Goal: Information Seeking & Learning: Check status

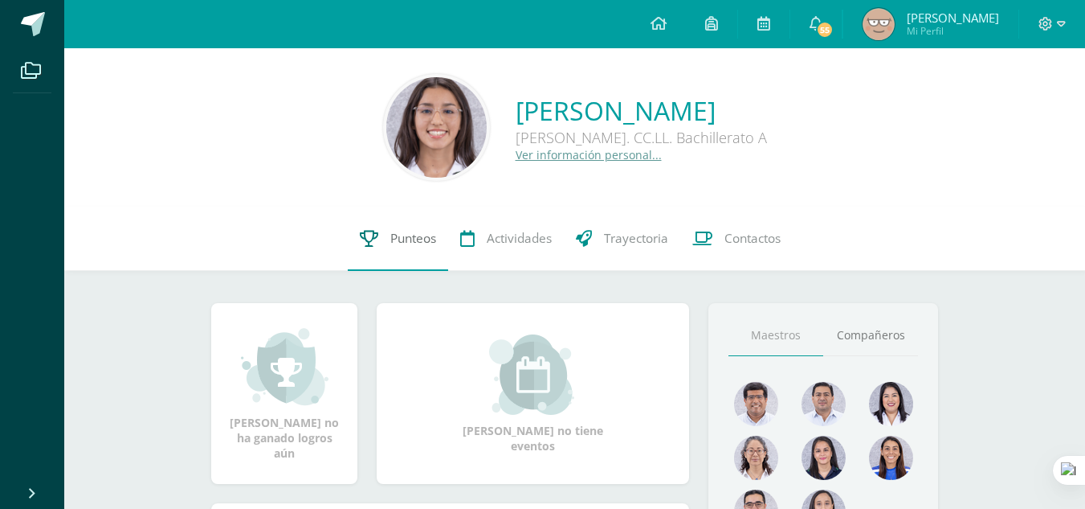
click at [380, 238] on link "Punteos" at bounding box center [398, 238] width 100 height 64
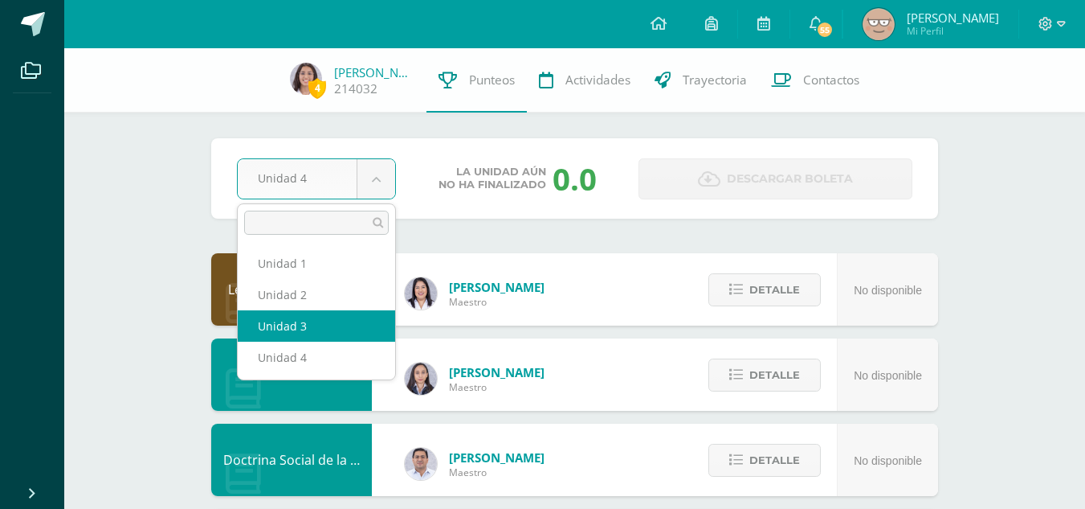
select select "Unidad 3"
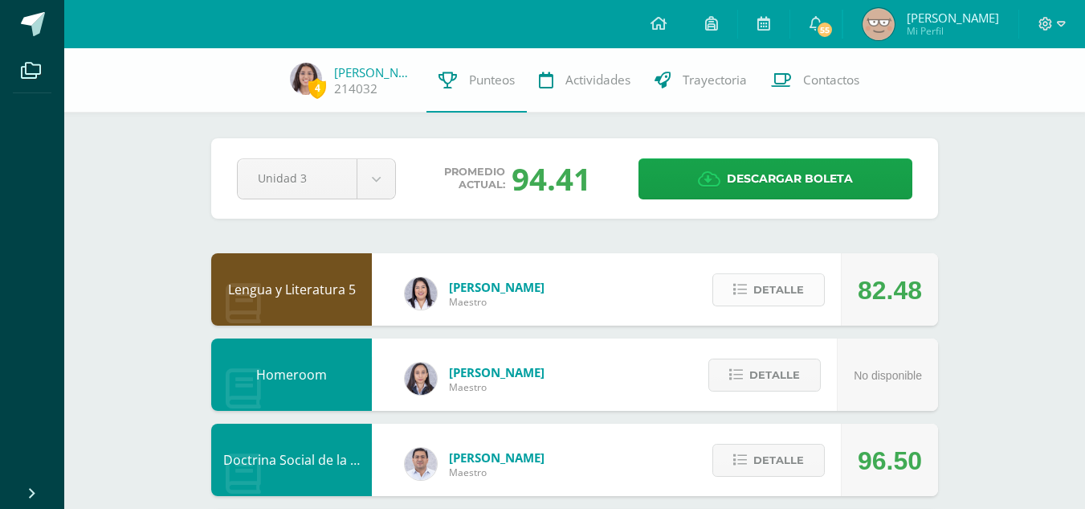
click at [766, 295] on span "Detalle" at bounding box center [779, 290] width 51 height 30
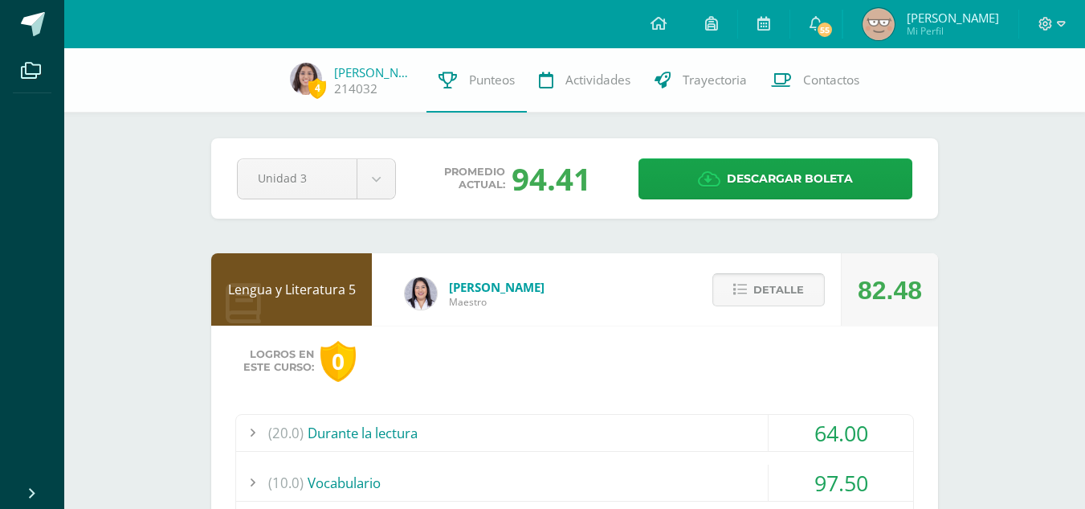
click at [771, 286] on span at bounding box center [769, 290] width 78 height 22
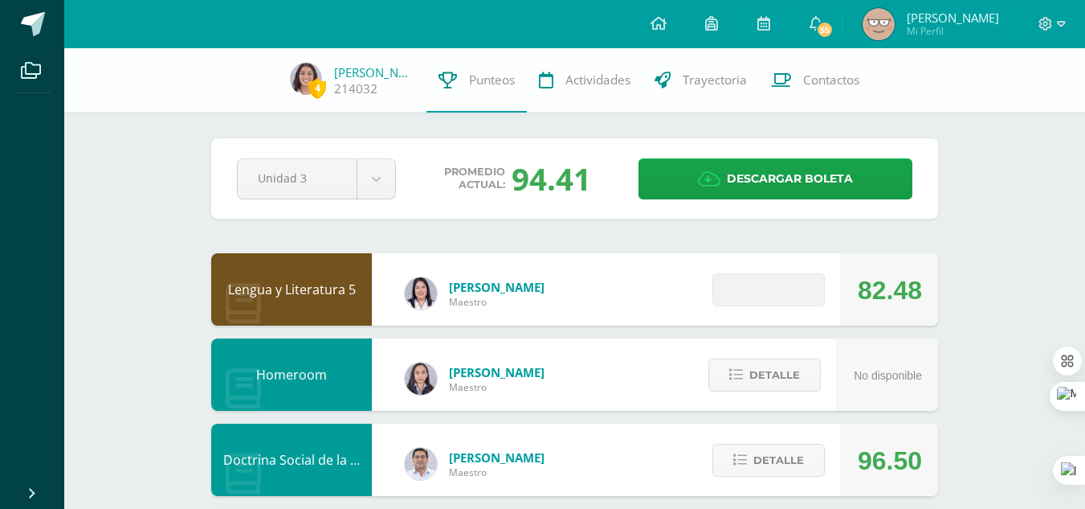
click at [780, 287] on span at bounding box center [769, 290] width 78 height 22
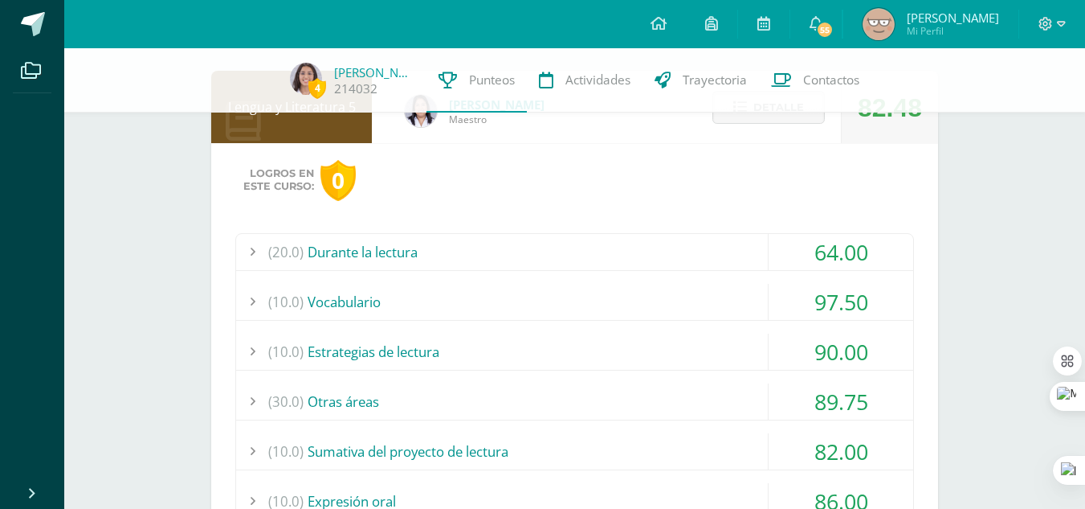
scroll to position [175, 0]
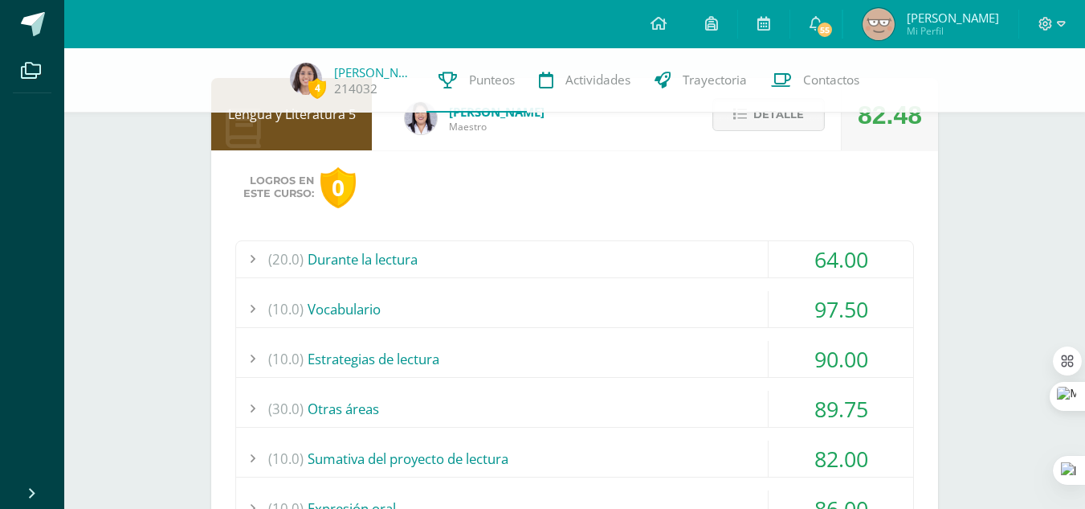
click at [487, 255] on div "(20.0) Durante la lectura" at bounding box center [574, 259] width 677 height 36
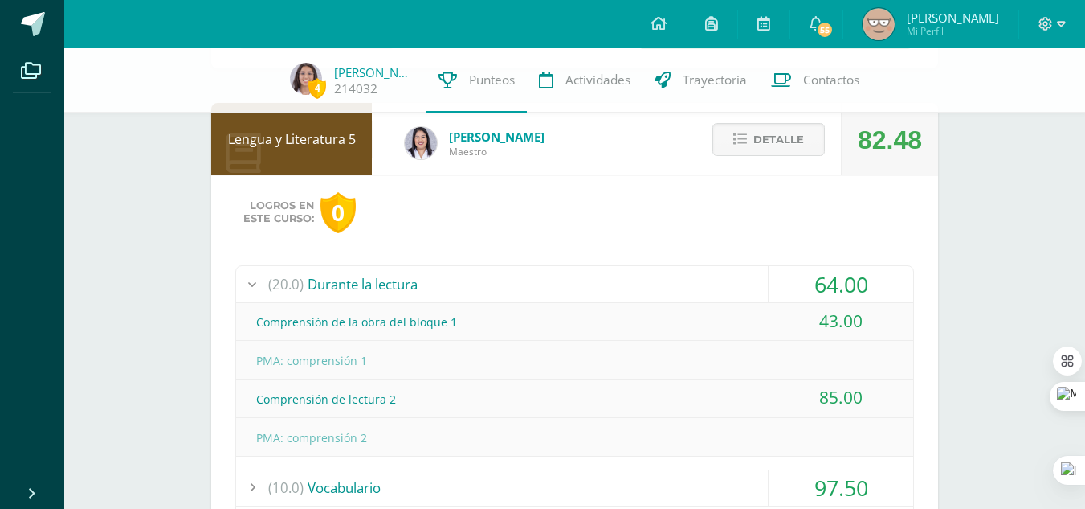
scroll to position [149, 0]
click at [773, 152] on span "Detalle" at bounding box center [779, 140] width 51 height 30
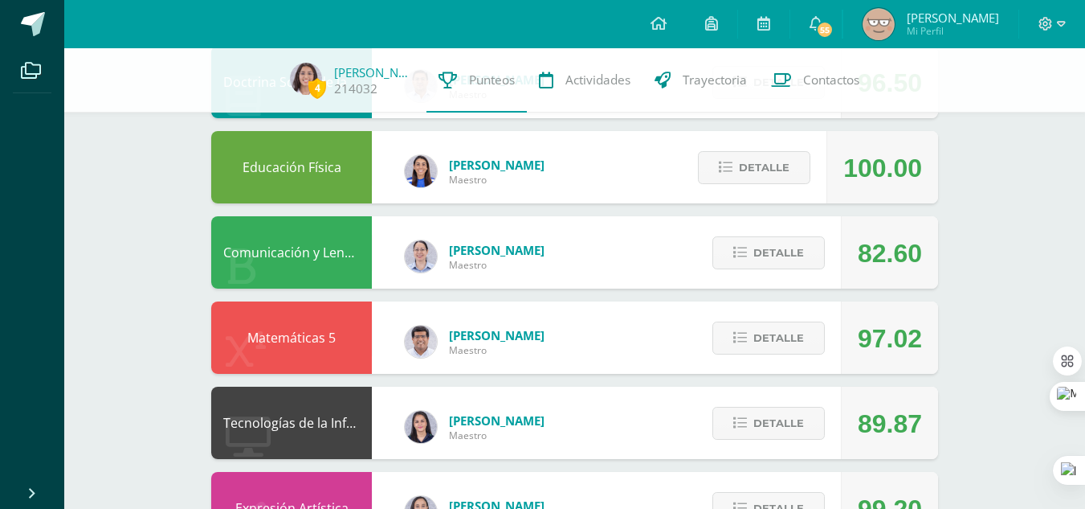
scroll to position [381, 0]
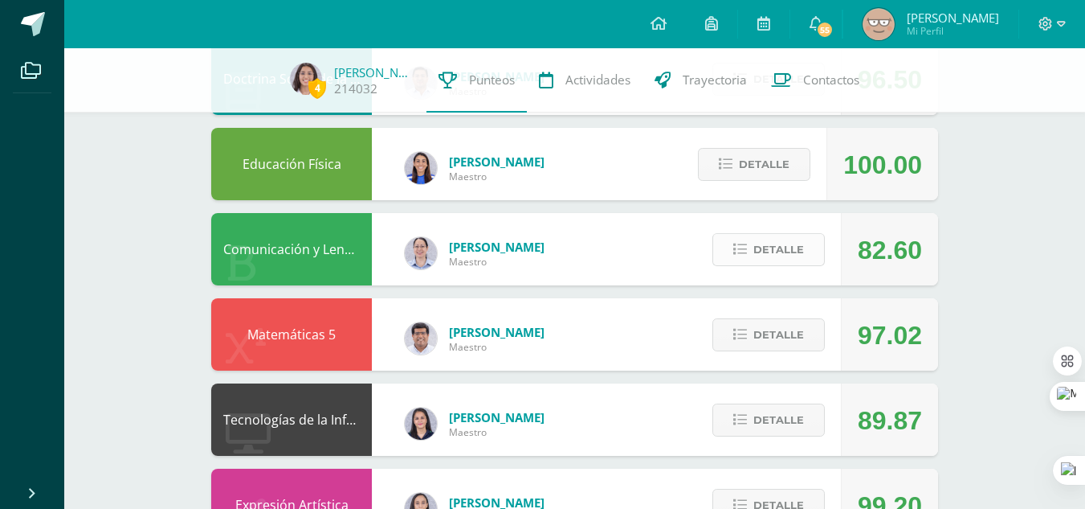
click at [763, 251] on span "Detalle" at bounding box center [779, 250] width 51 height 30
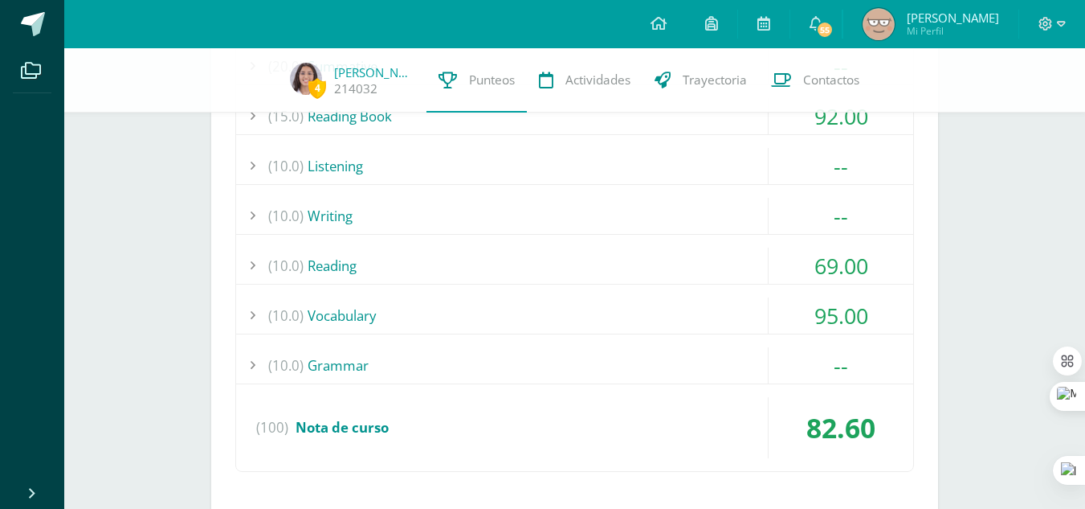
scroll to position [760, 0]
click at [525, 259] on div "(10.0) [GEOGRAPHIC_DATA]" at bounding box center [574, 264] width 677 height 36
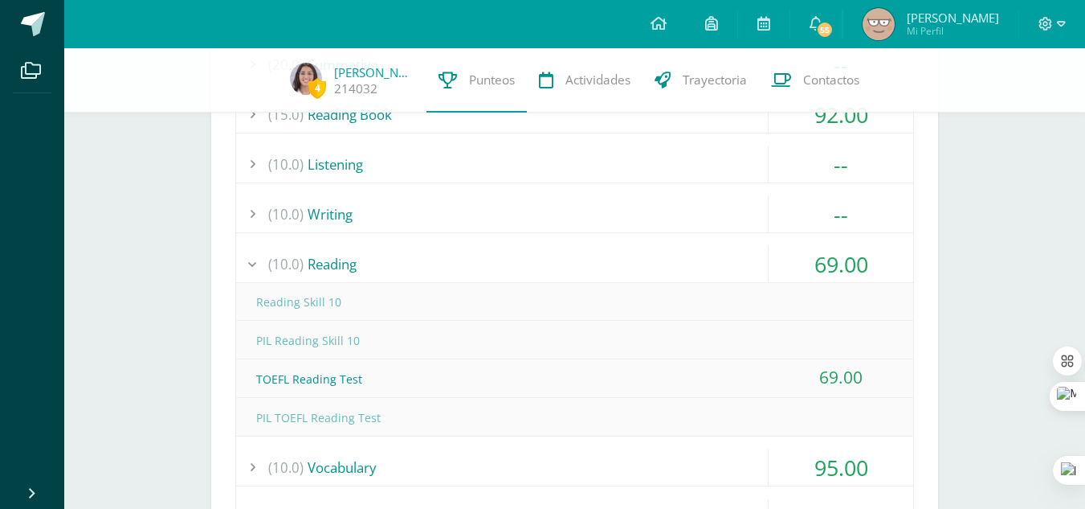
click at [525, 259] on div "(10.0) [GEOGRAPHIC_DATA]" at bounding box center [574, 264] width 677 height 36
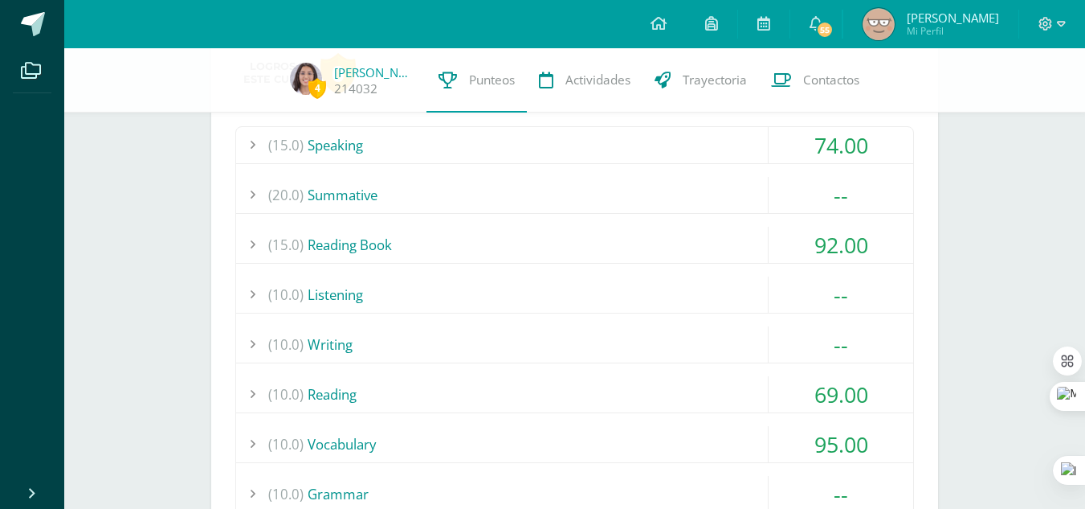
scroll to position [629, 0]
click at [525, 146] on div "(15.0) Speaking" at bounding box center [574, 146] width 677 height 36
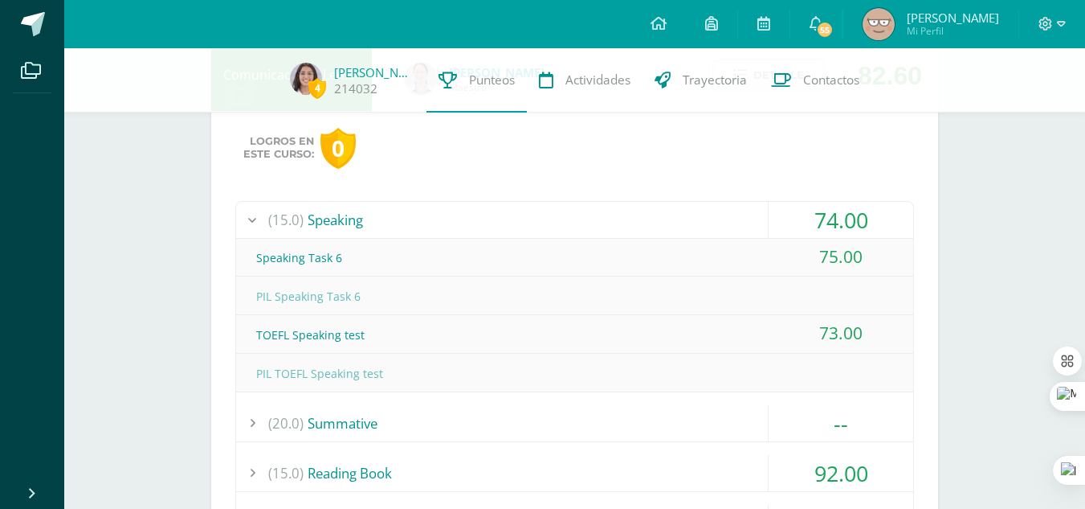
scroll to position [554, 0]
click at [521, 216] on div "(15.0) Speaking" at bounding box center [574, 220] width 677 height 36
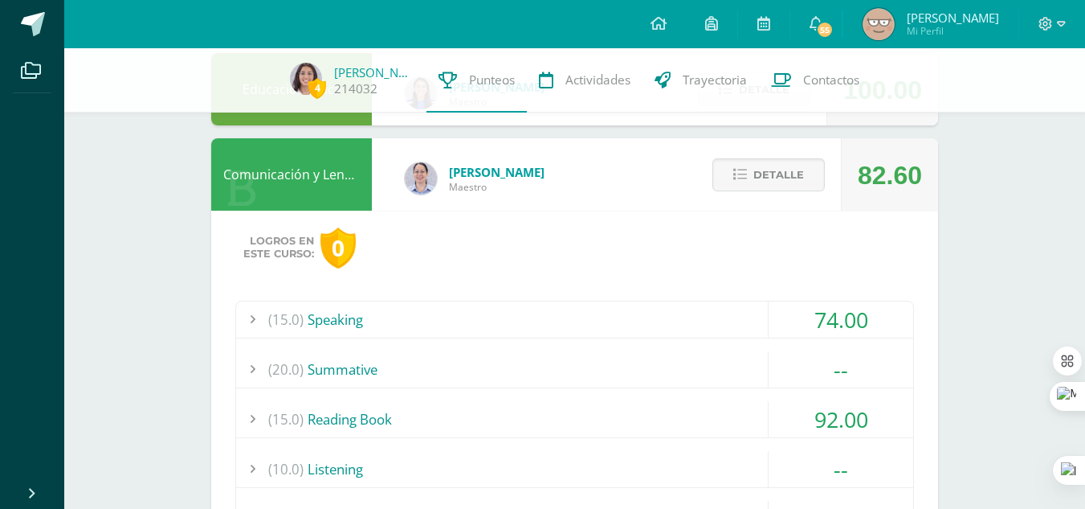
scroll to position [453, 0]
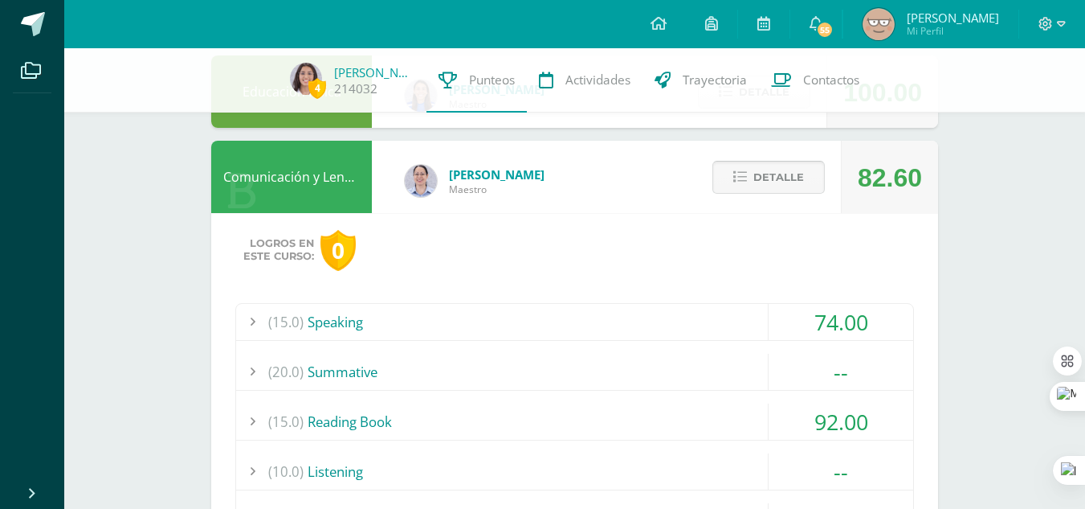
click at [757, 185] on span "Detalle" at bounding box center [779, 177] width 51 height 30
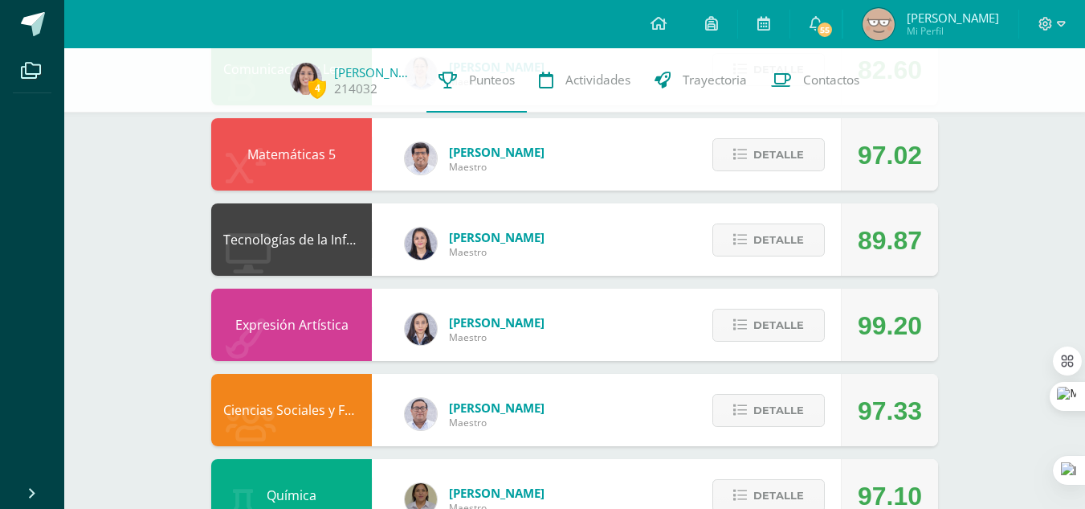
scroll to position [562, 0]
click at [787, 243] on span "Detalle" at bounding box center [779, 239] width 51 height 30
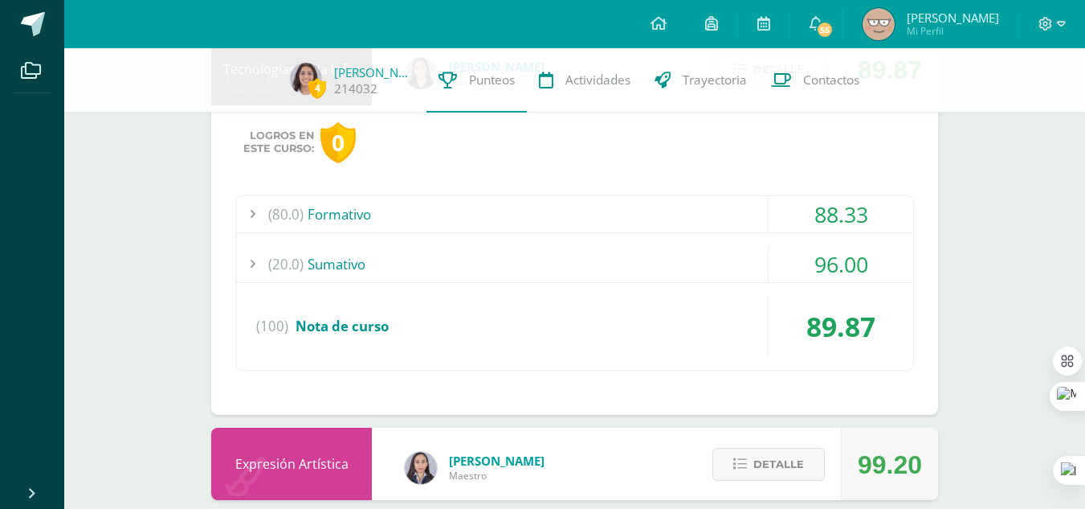
scroll to position [735, 0]
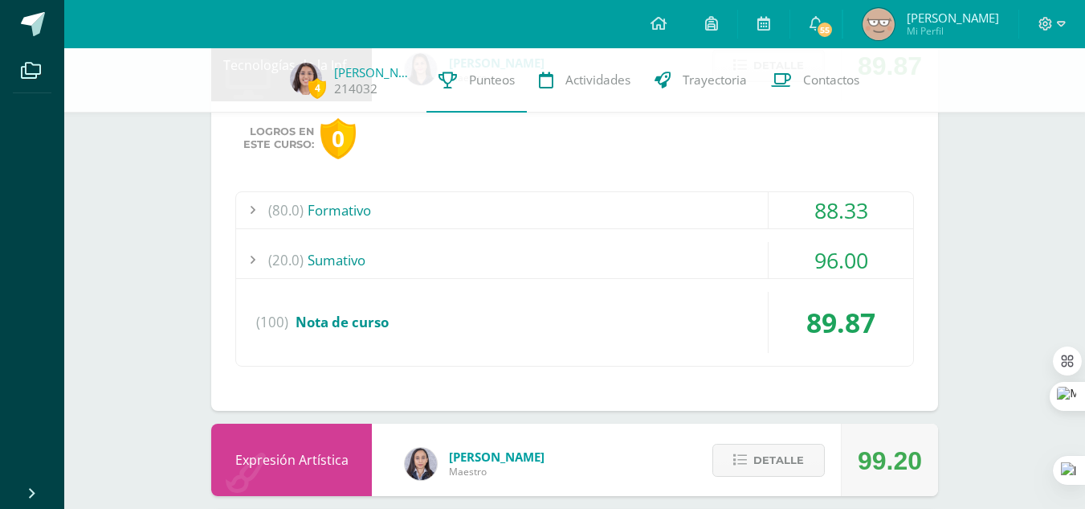
click at [419, 220] on div "(80.0) Formativo" at bounding box center [574, 210] width 677 height 36
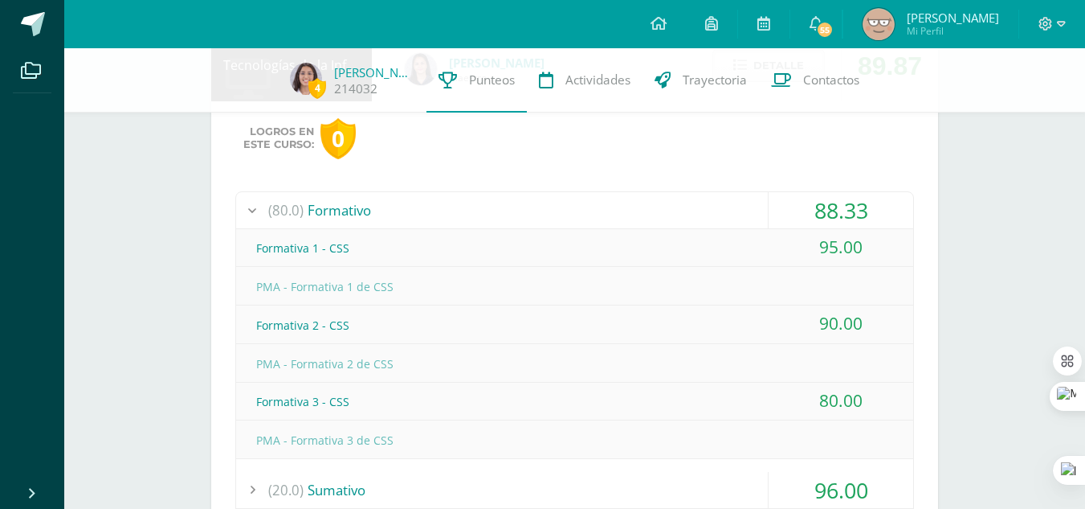
click at [419, 220] on div "(80.0) Formativo" at bounding box center [574, 210] width 677 height 36
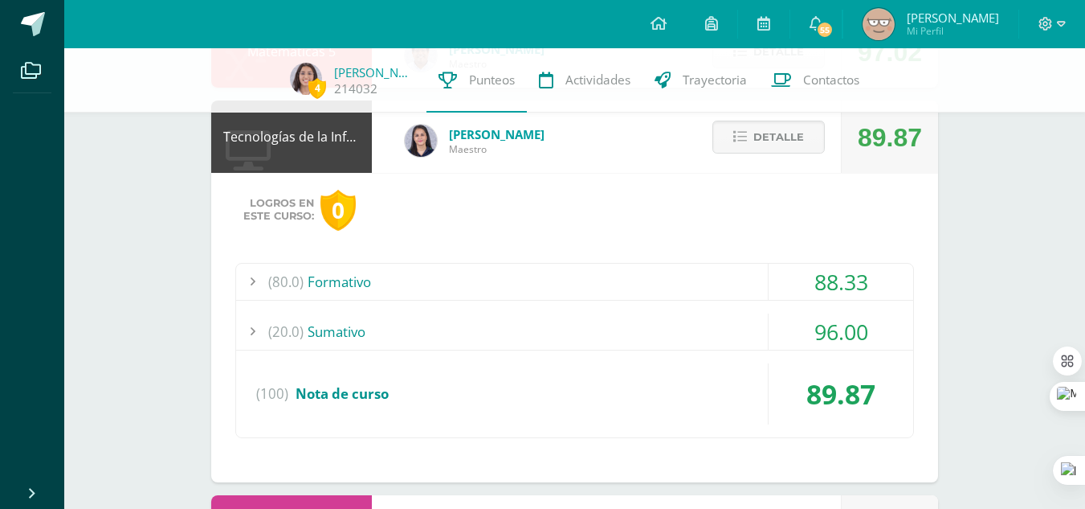
scroll to position [607, 0]
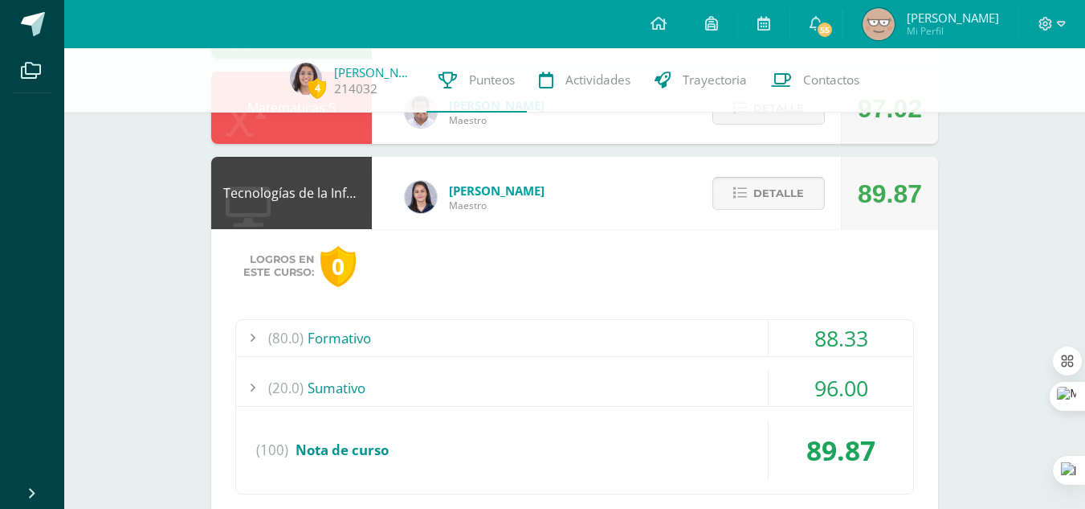
click at [766, 207] on span "Detalle" at bounding box center [779, 193] width 51 height 30
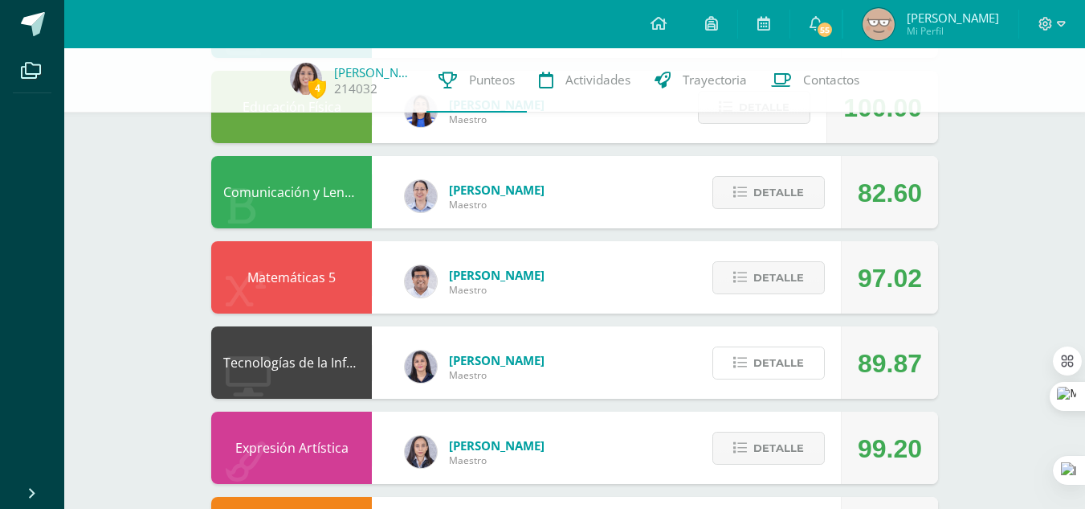
scroll to position [437, 0]
click at [793, 280] on span "Detalle" at bounding box center [779, 278] width 51 height 30
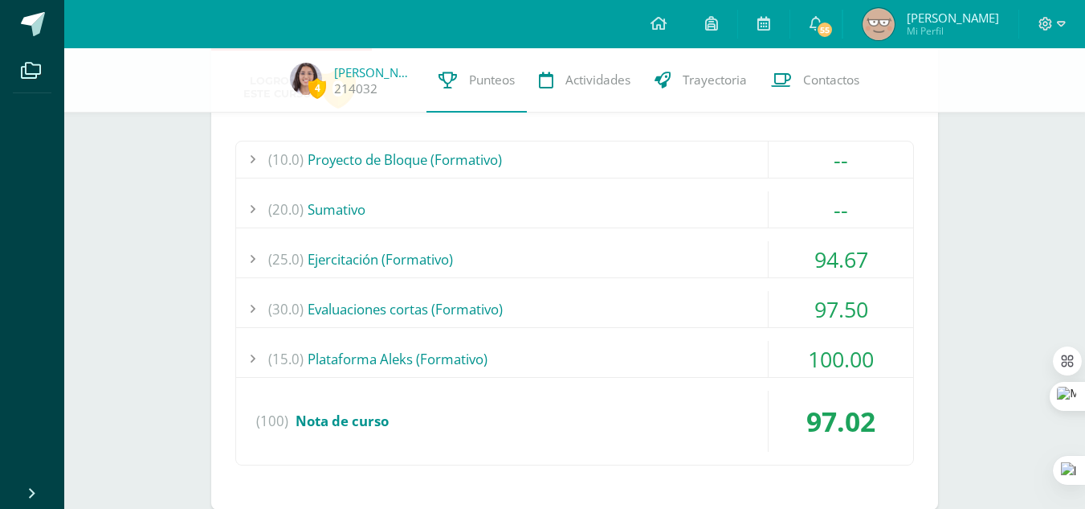
scroll to position [701, 0]
click at [496, 311] on div "(30.0) Evaluaciones cortas (Formativo)" at bounding box center [574, 308] width 677 height 36
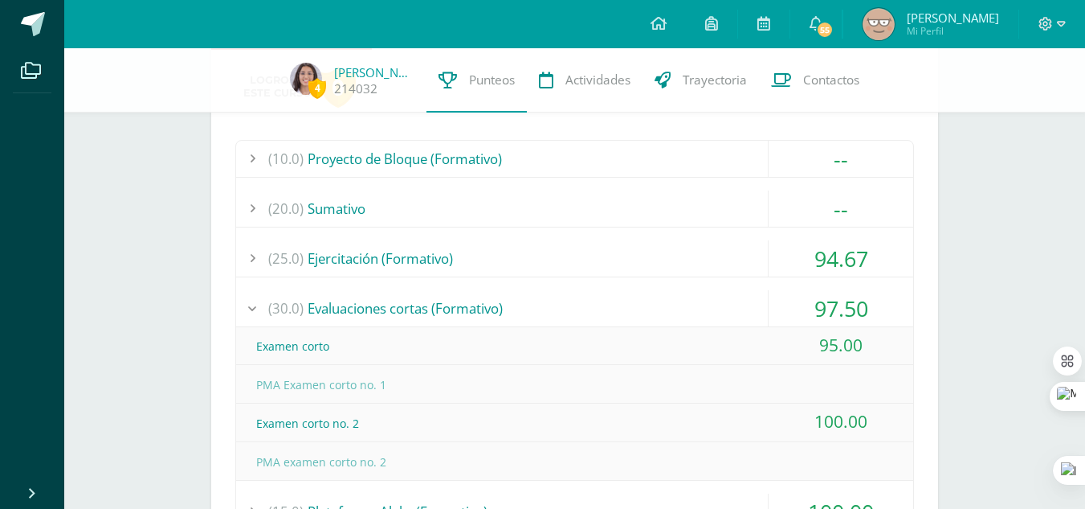
click at [411, 317] on div "(30.0) Evaluaciones cortas (Formativo)" at bounding box center [574, 308] width 677 height 36
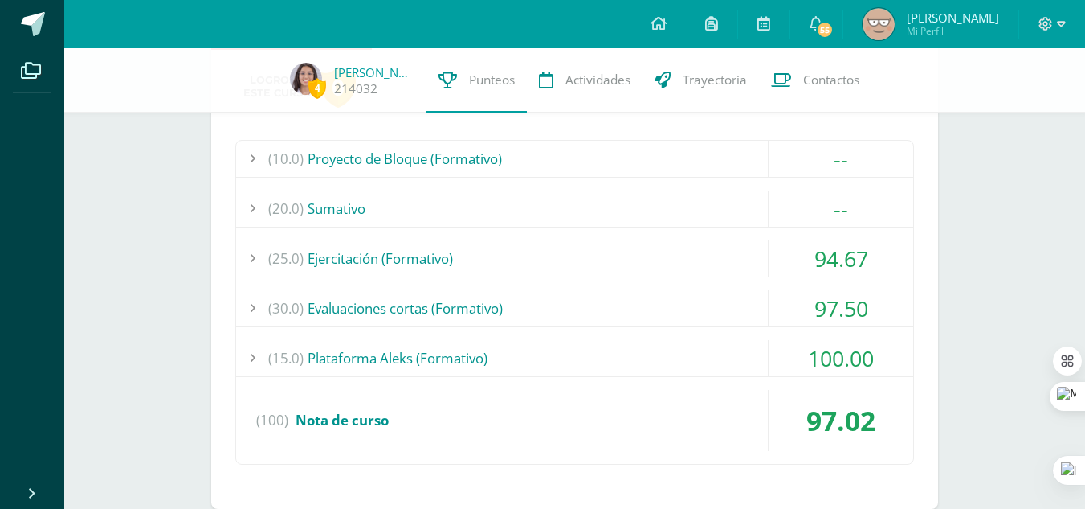
click at [376, 263] on div "(25.0) Ejercitación (Formativo)" at bounding box center [574, 258] width 677 height 36
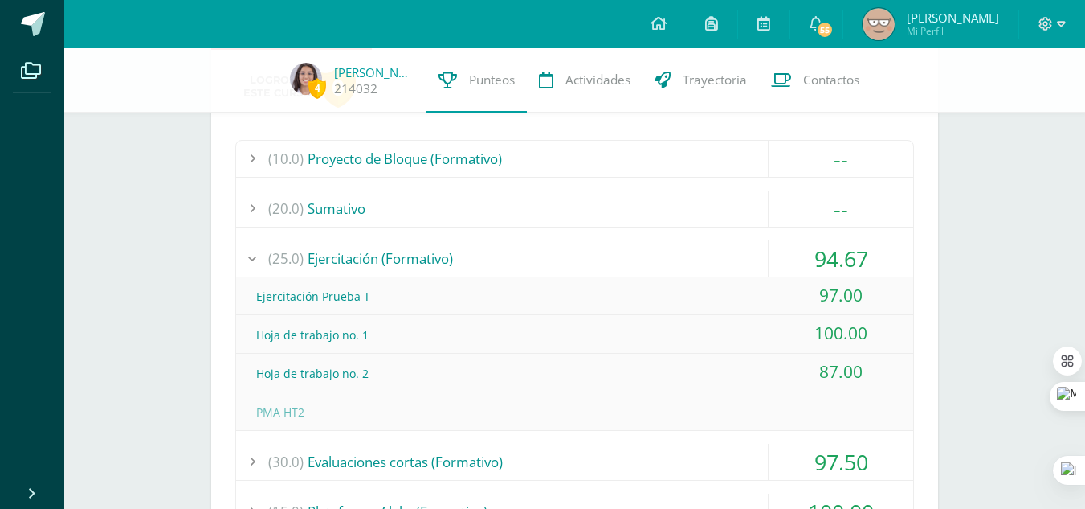
click at [376, 263] on div "(25.0) Ejercitación (Formativo)" at bounding box center [574, 258] width 677 height 36
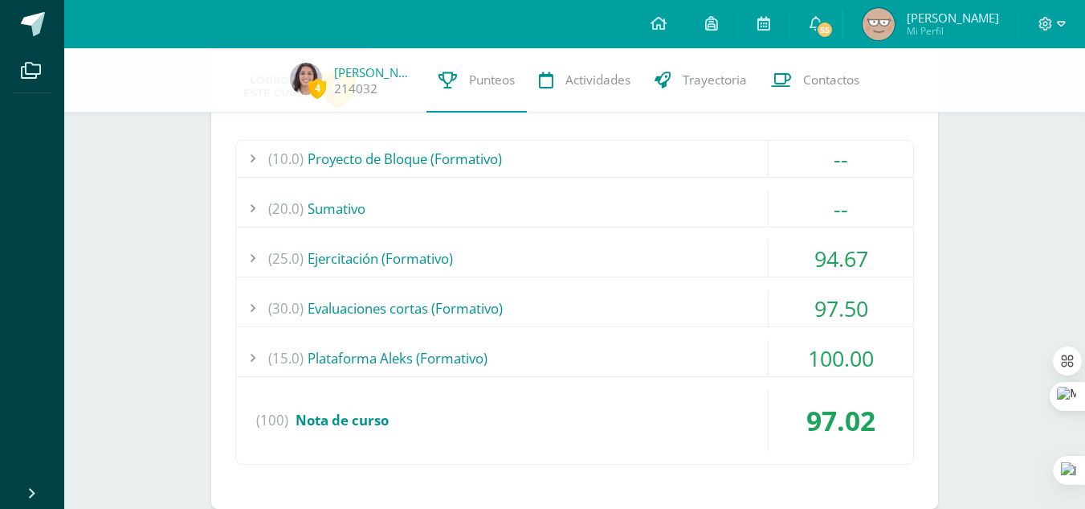
scroll to position [523, 0]
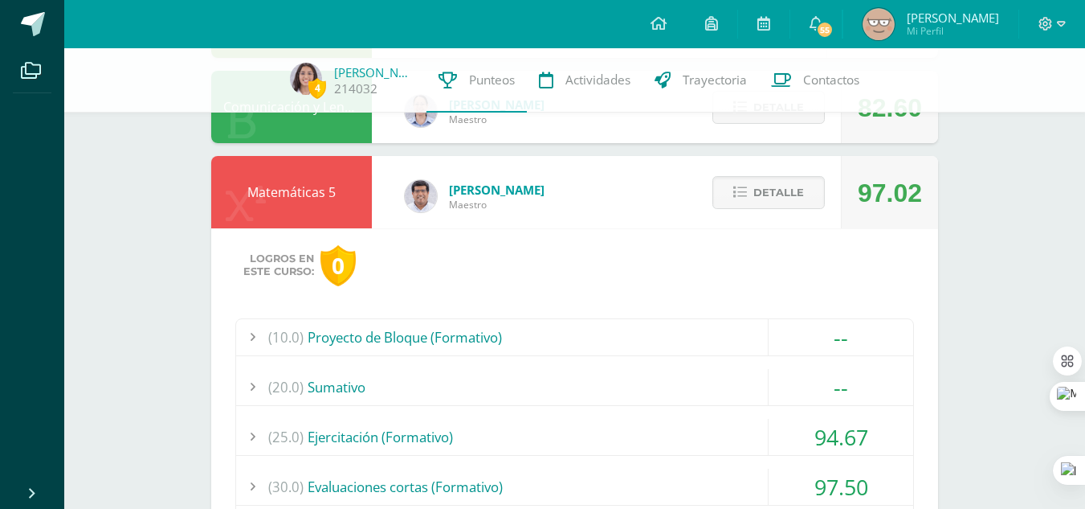
click at [773, 195] on span "Detalle" at bounding box center [779, 193] width 51 height 30
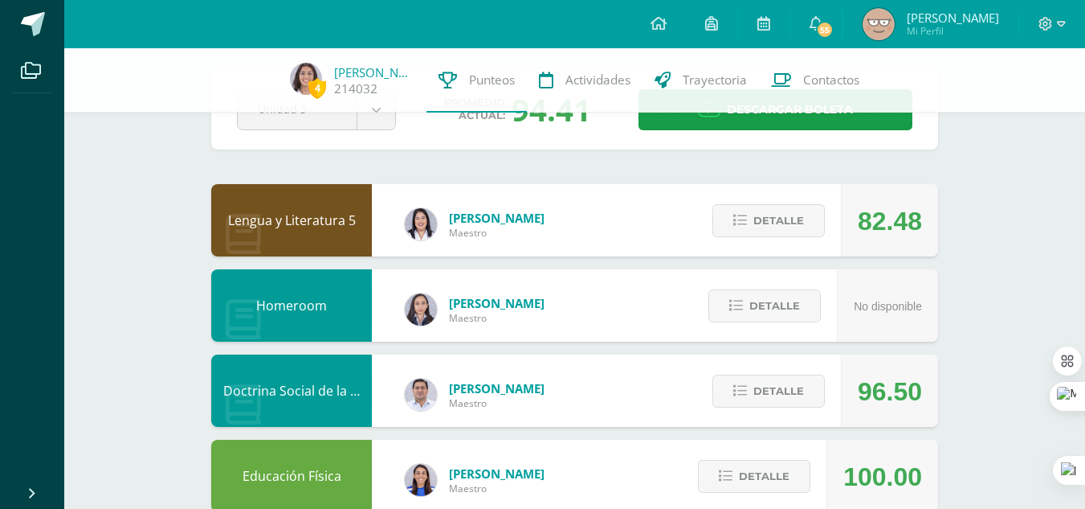
scroll to position [67, 0]
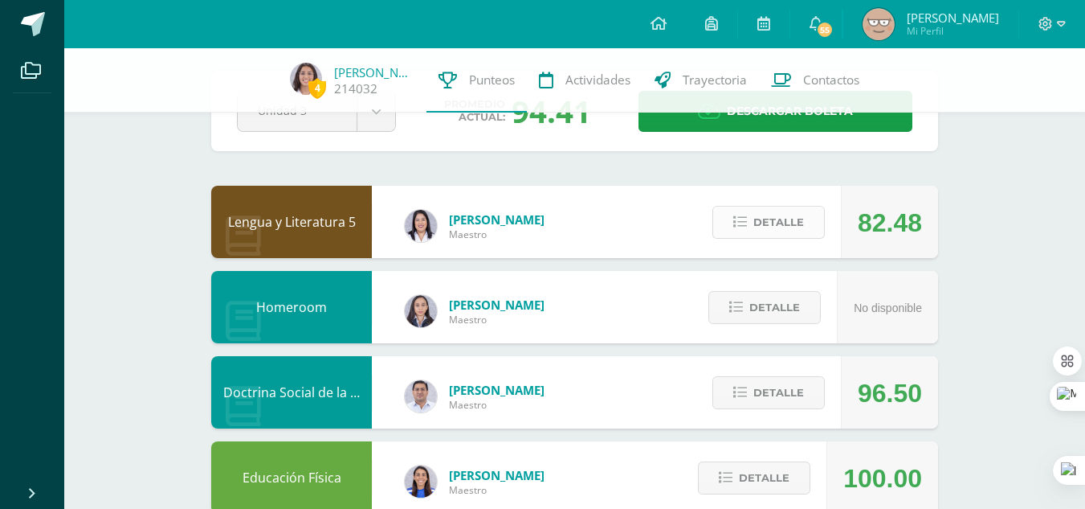
click at [795, 233] on span "Detalle" at bounding box center [779, 222] width 51 height 30
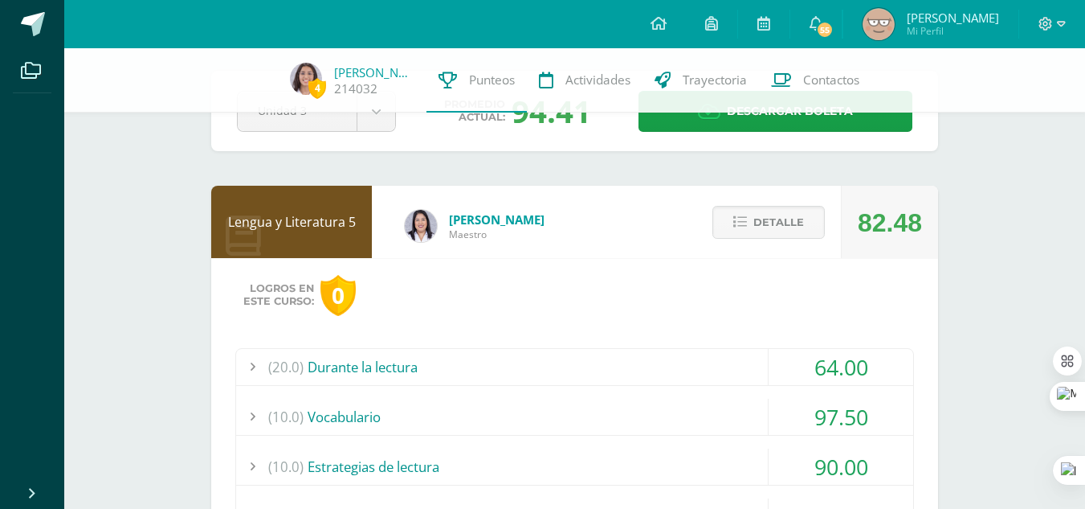
click at [765, 352] on div "(20.0) Durante la lectura" at bounding box center [574, 367] width 677 height 36
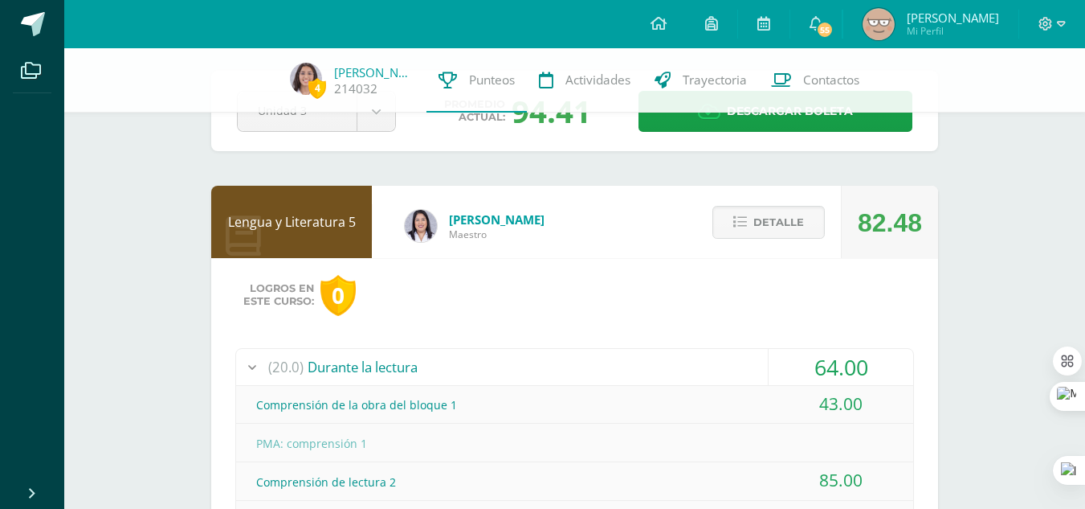
click at [476, 364] on div "(20.0) Durante la lectura" at bounding box center [574, 367] width 677 height 36
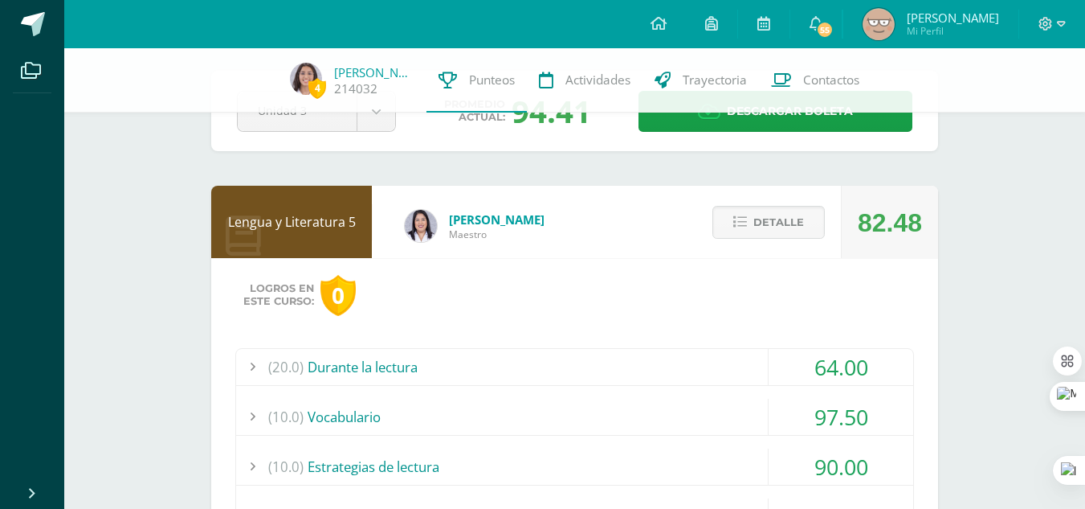
click at [476, 364] on div "(20.0) Durante la lectura" at bounding box center [574, 367] width 677 height 36
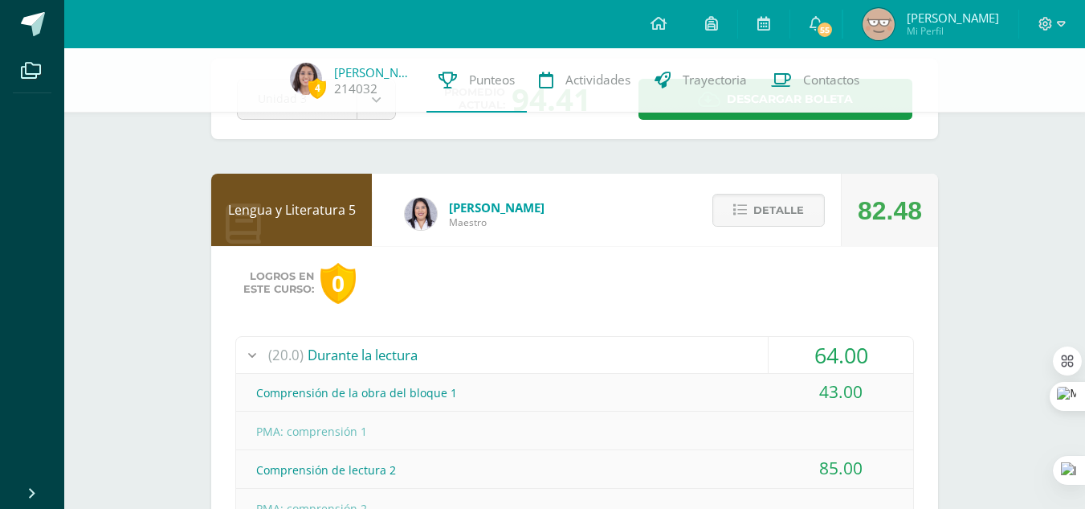
scroll to position [79, 0]
